Goal: Task Accomplishment & Management: Use online tool/utility

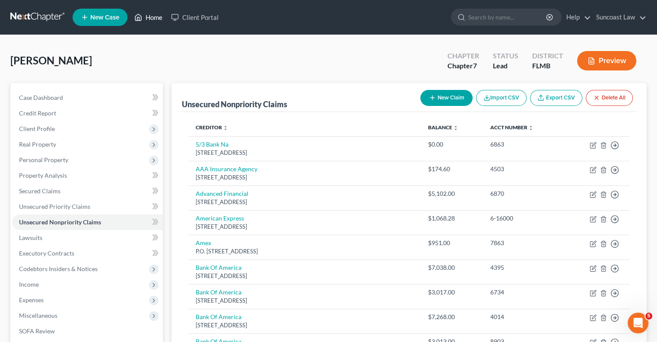
drag, startPoint x: 156, startPoint y: 14, endPoint x: 340, endPoint y: 77, distance: 194.4
click at [156, 14] on link "Home" at bounding box center [148, 18] width 37 height 16
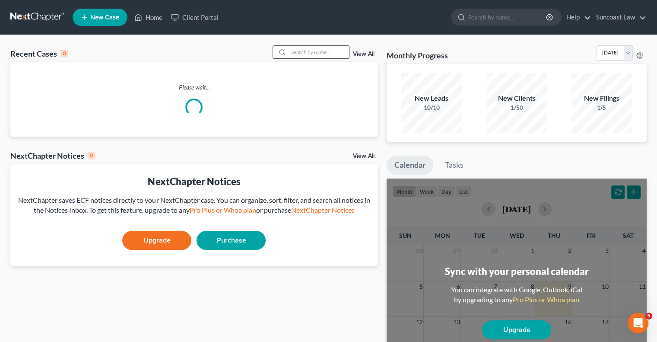
click at [320, 47] on input "search" at bounding box center [319, 52] width 60 height 13
type input "[PERSON_NAME]"
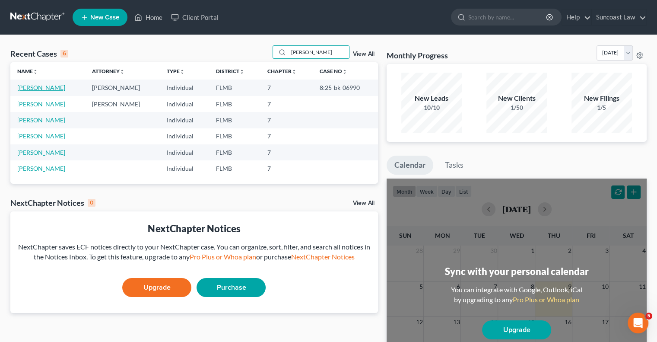
click at [43, 87] on link "[PERSON_NAME]" at bounding box center [41, 87] width 48 height 7
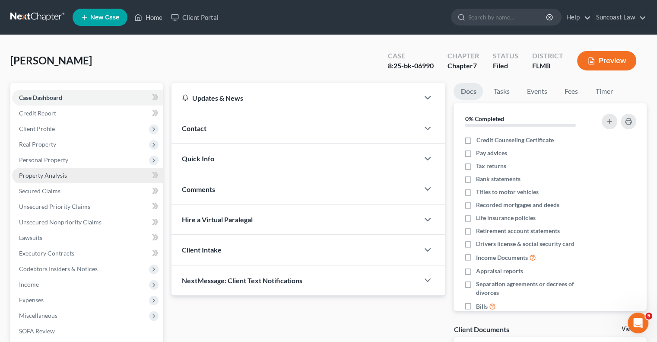
click at [54, 175] on span "Property Analysis" at bounding box center [43, 175] width 48 height 7
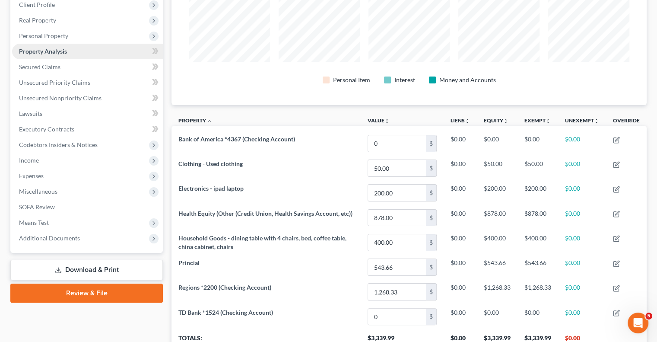
scroll to position [86, 0]
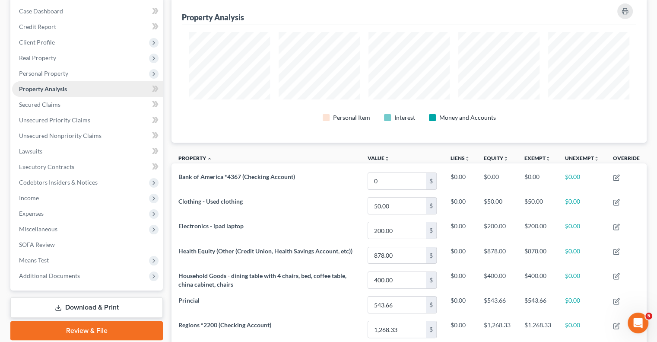
drag, startPoint x: 46, startPoint y: 73, endPoint x: 65, endPoint y: 91, distance: 26.0
click at [46, 73] on span "Personal Property" at bounding box center [43, 73] width 49 height 7
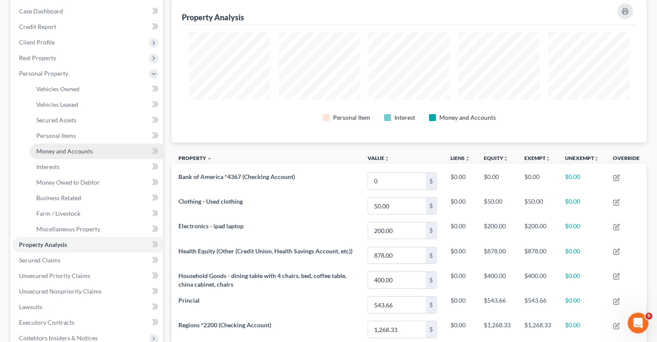
click at [76, 150] on span "Money and Accounts" at bounding box center [64, 150] width 57 height 7
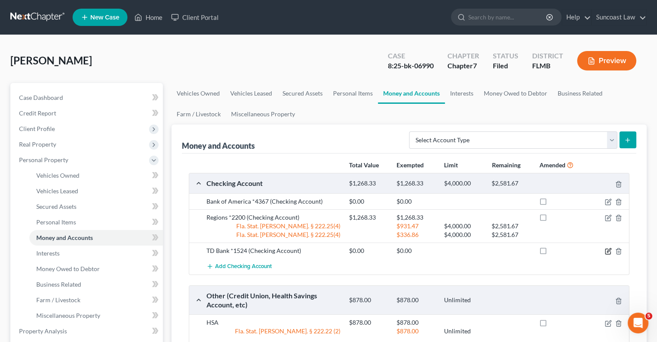
click at [606, 251] on icon "button" at bounding box center [608, 251] width 7 height 7
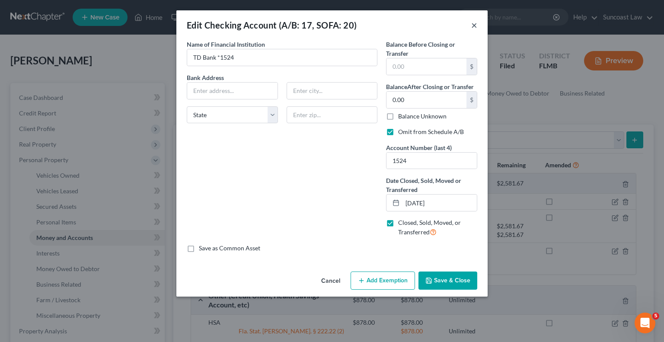
click at [475, 25] on button "×" at bounding box center [474, 25] width 6 height 10
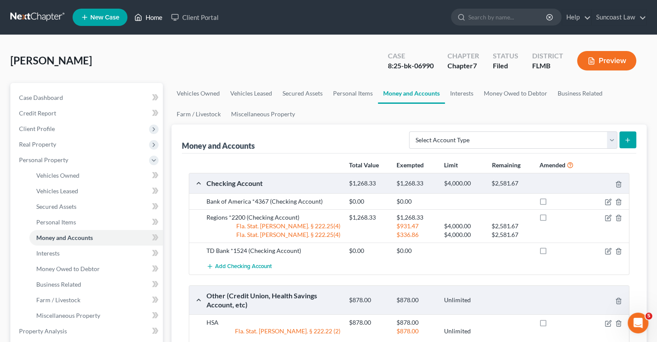
click at [150, 15] on link "Home" at bounding box center [148, 18] width 37 height 16
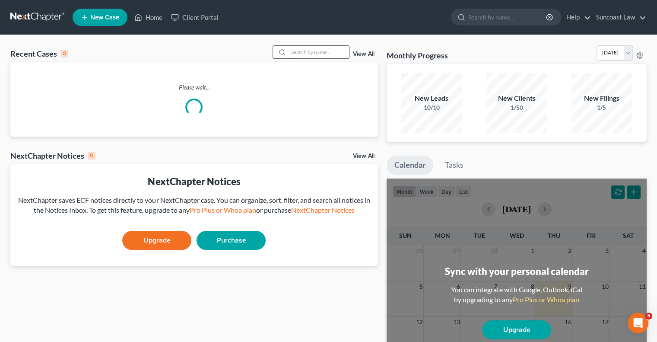
click at [315, 51] on input "search" at bounding box center [319, 52] width 60 height 13
type input "[PERSON_NAME]"
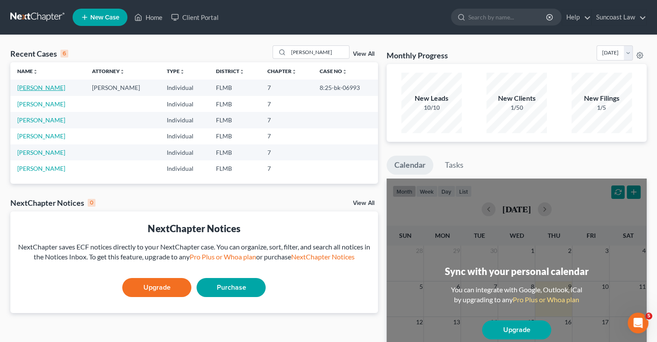
click at [54, 88] on link "[PERSON_NAME]" at bounding box center [41, 87] width 48 height 7
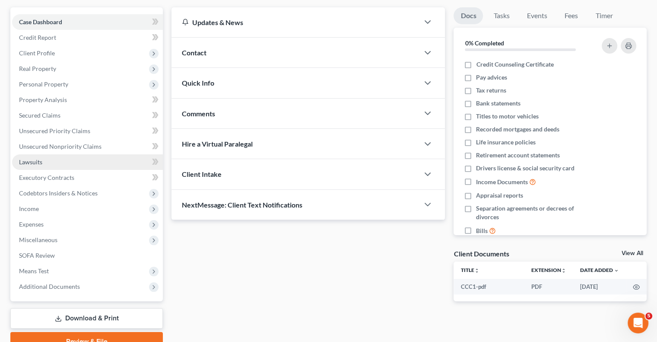
scroll to position [117, 0]
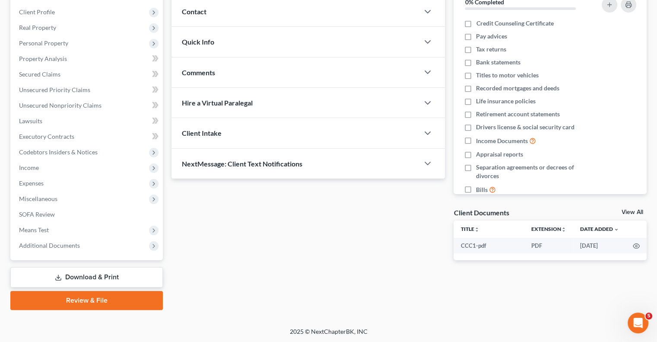
click at [111, 274] on link "Download & Print" at bounding box center [86, 277] width 153 height 20
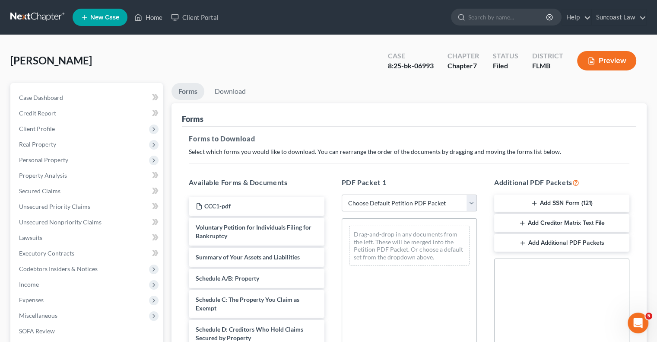
click at [378, 204] on select "Choose Default Petition PDF Packet Complete Bankruptcy Petition (all forms and …" at bounding box center [409, 202] width 135 height 17
select select "0"
click at [342, 194] on select "Choose Default Petition PDF Packet Complete Bankruptcy Petition (all forms and …" at bounding box center [409, 202] width 135 height 17
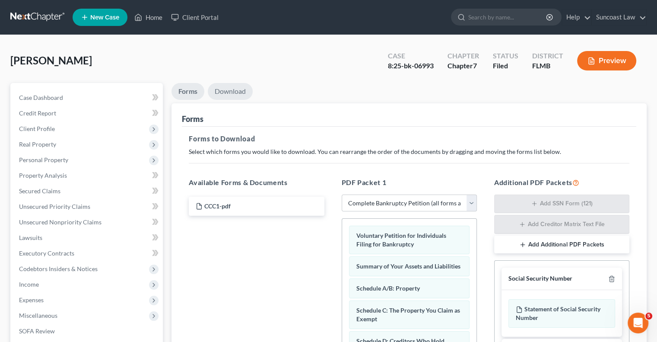
click at [229, 86] on link "Download" at bounding box center [230, 91] width 45 height 17
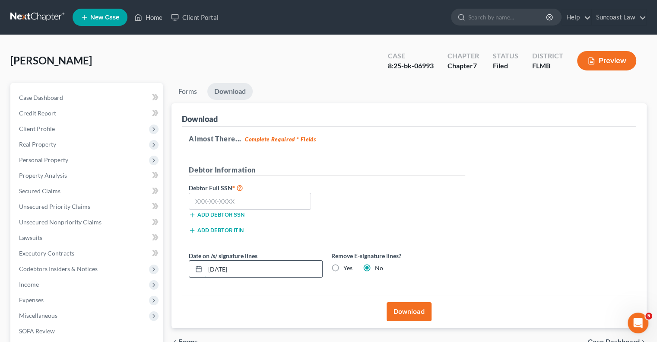
drag, startPoint x: 252, startPoint y: 266, endPoint x: 203, endPoint y: 266, distance: 48.4
click at [203, 266] on div "[DATE]" at bounding box center [256, 268] width 134 height 17
type input "[DATE]"
click at [416, 305] on button "Download" at bounding box center [409, 311] width 45 height 19
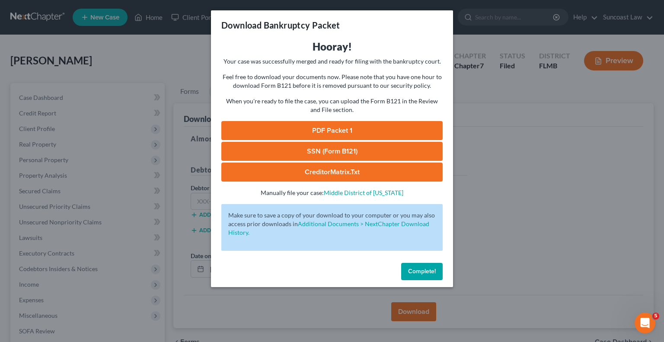
click at [380, 126] on link "PDF Packet 1" at bounding box center [331, 130] width 221 height 19
drag, startPoint x: 427, startPoint y: 267, endPoint x: 410, endPoint y: 197, distance: 71.9
click at [427, 267] on span "Complete!" at bounding box center [422, 270] width 28 height 7
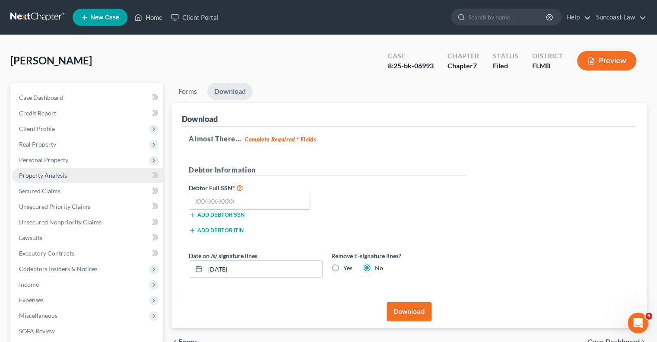
drag, startPoint x: 49, startPoint y: 176, endPoint x: 62, endPoint y: 181, distance: 14.1
click at [49, 176] on span "Property Analysis" at bounding box center [43, 175] width 48 height 7
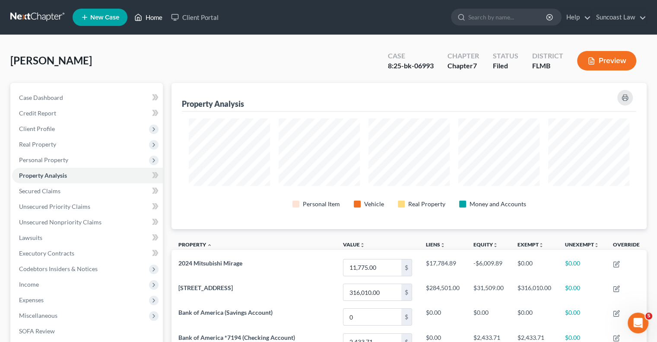
drag, startPoint x: 154, startPoint y: 19, endPoint x: 282, endPoint y: 55, distance: 133.0
click at [154, 19] on link "Home" at bounding box center [148, 18] width 37 height 16
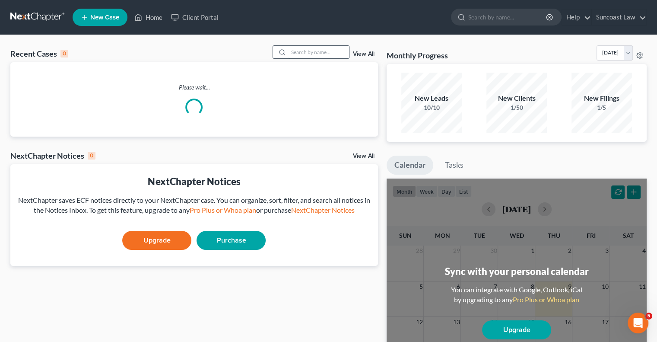
click at [322, 49] on input "search" at bounding box center [319, 52] width 60 height 13
type input "[PERSON_NAME]"
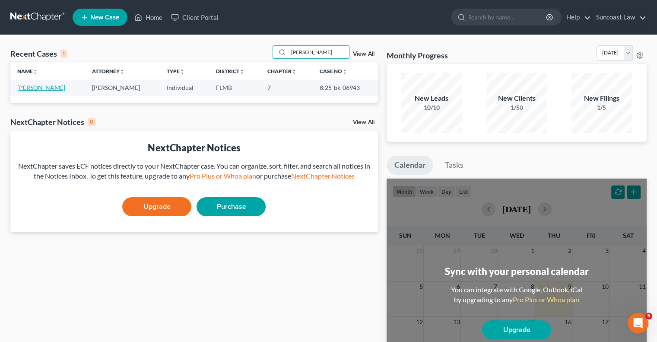
click at [35, 88] on link "[PERSON_NAME]" at bounding box center [41, 87] width 48 height 7
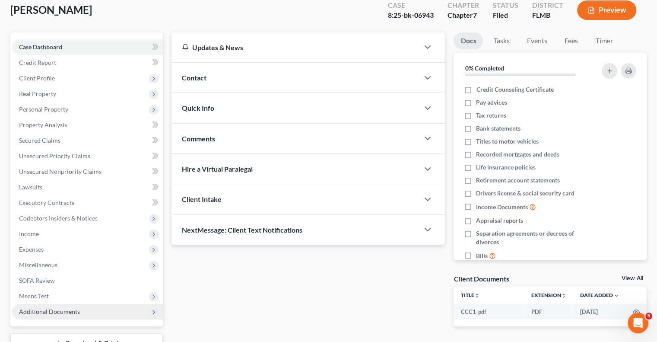
scroll to position [117, 0]
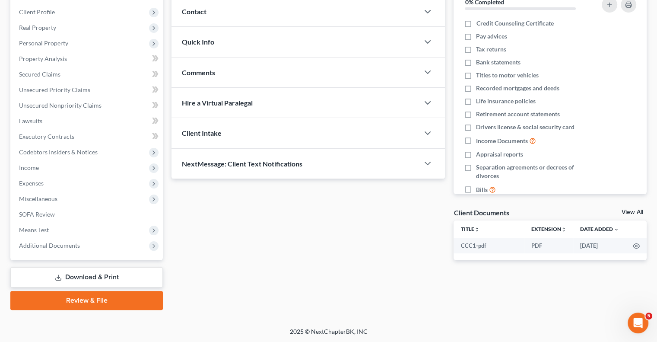
click at [89, 276] on link "Download & Print" at bounding box center [86, 277] width 153 height 20
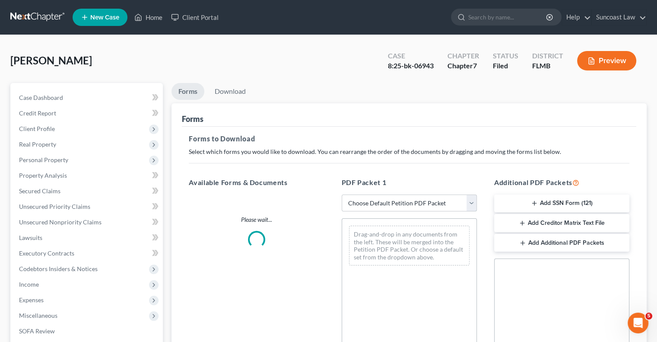
click at [392, 201] on select "Choose Default Petition PDF Packet Complete Bankruptcy Petition (all forms and …" at bounding box center [409, 202] width 135 height 17
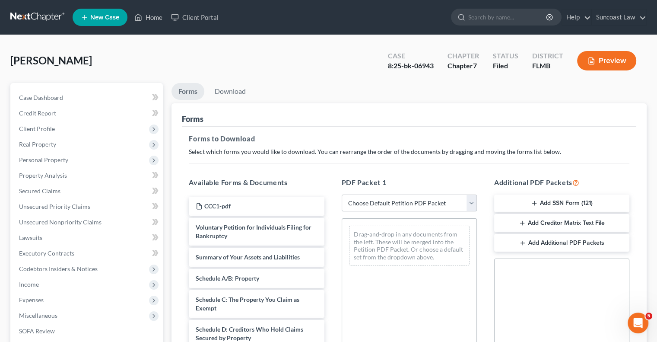
select select "0"
click at [342, 194] on select "Choose Default Petition PDF Packet Complete Bankruptcy Petition (all forms and …" at bounding box center [409, 202] width 135 height 17
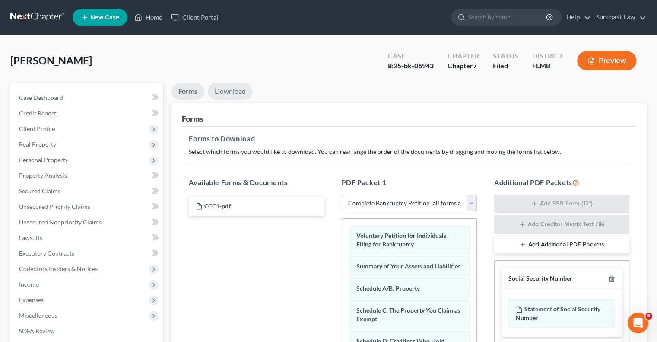
click at [231, 89] on link "Download" at bounding box center [230, 91] width 45 height 17
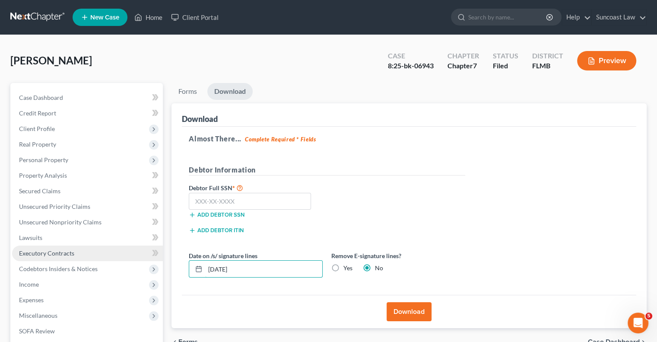
drag, startPoint x: 271, startPoint y: 266, endPoint x: 152, endPoint y: 241, distance: 122.3
click at [142, 255] on div "Petition Navigation Case Dashboard Payments Invoices Payments Payments Credit R…" at bounding box center [328, 254] width 645 height 343
type input "[DATE]"
click at [412, 309] on button "Download" at bounding box center [409, 311] width 45 height 19
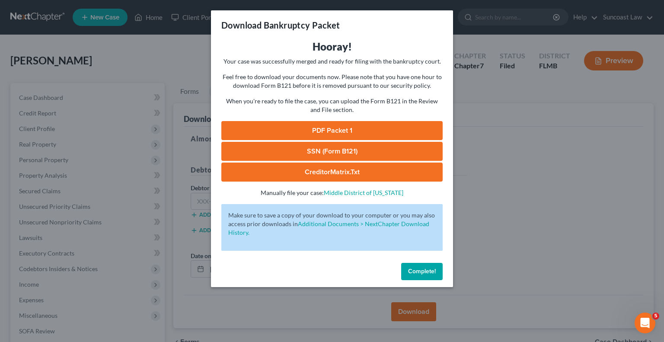
drag, startPoint x: 355, startPoint y: 127, endPoint x: 390, endPoint y: 128, distance: 35.4
click at [356, 128] on link "PDF Packet 1" at bounding box center [331, 130] width 221 height 19
drag, startPoint x: 427, startPoint y: 268, endPoint x: 221, endPoint y: 228, distance: 209.9
click at [427, 268] on span "Complete!" at bounding box center [422, 270] width 28 height 7
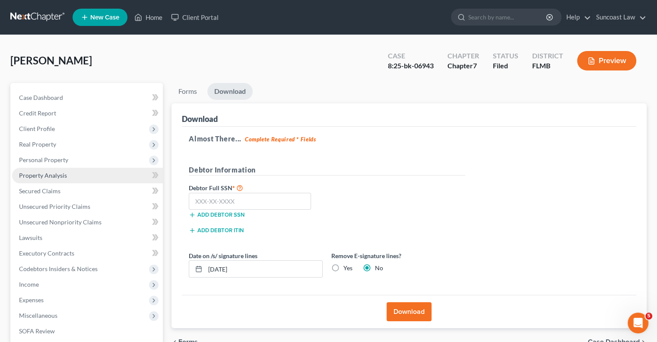
click at [53, 174] on span "Property Analysis" at bounding box center [43, 175] width 48 height 7
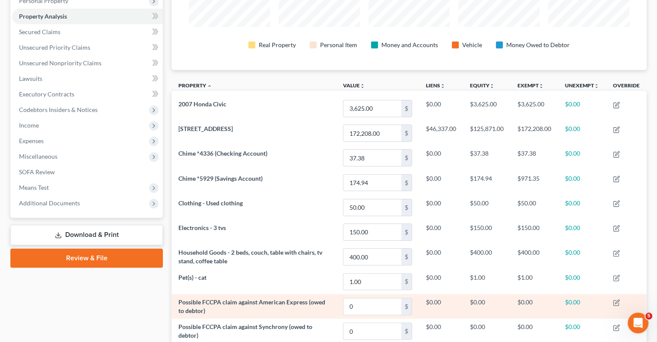
scroll to position [157, 0]
